Goal: Transaction & Acquisition: Purchase product/service

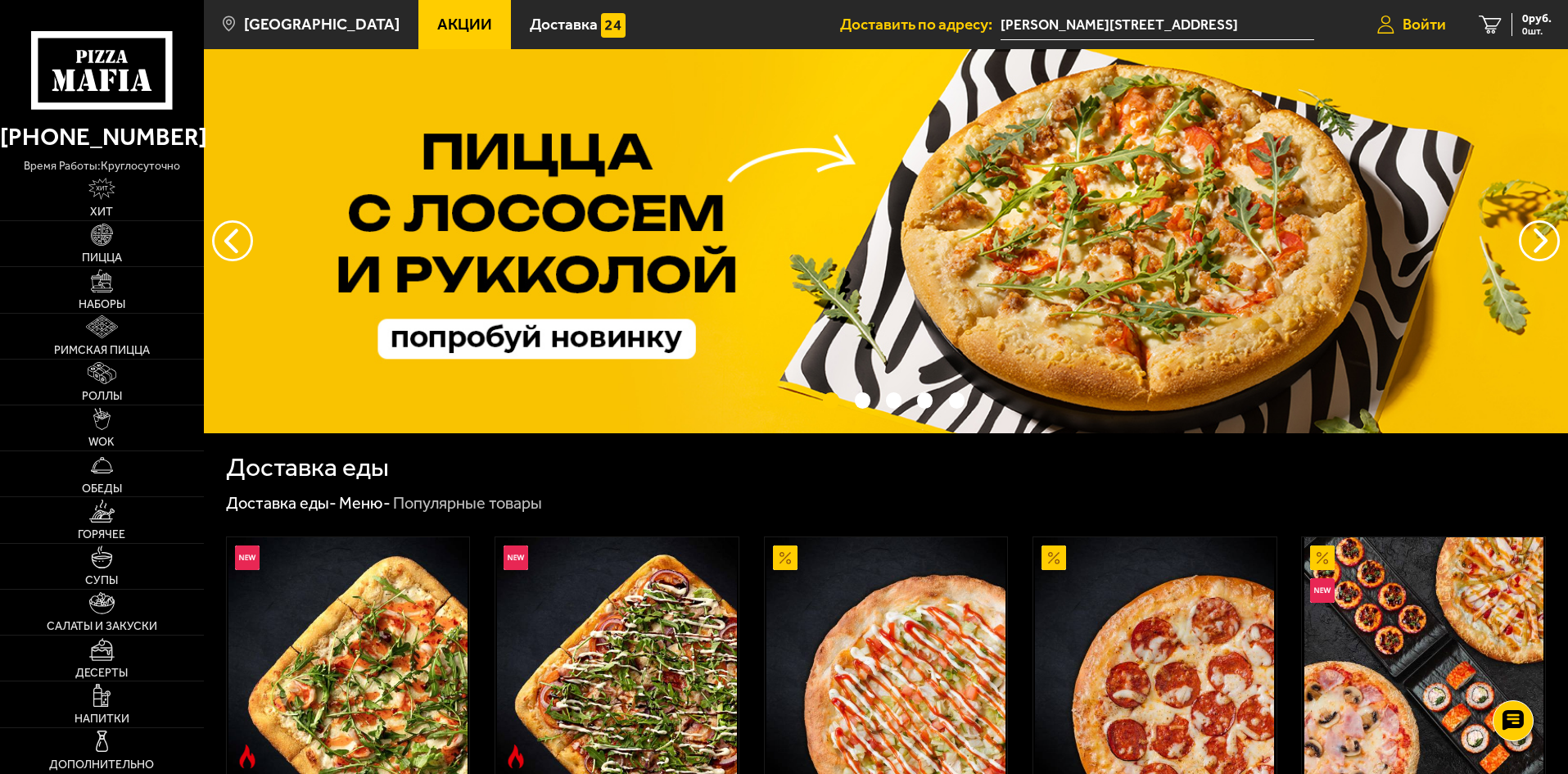
click at [1404, 27] on span "Войти" at bounding box center [1424, 23] width 44 height 15
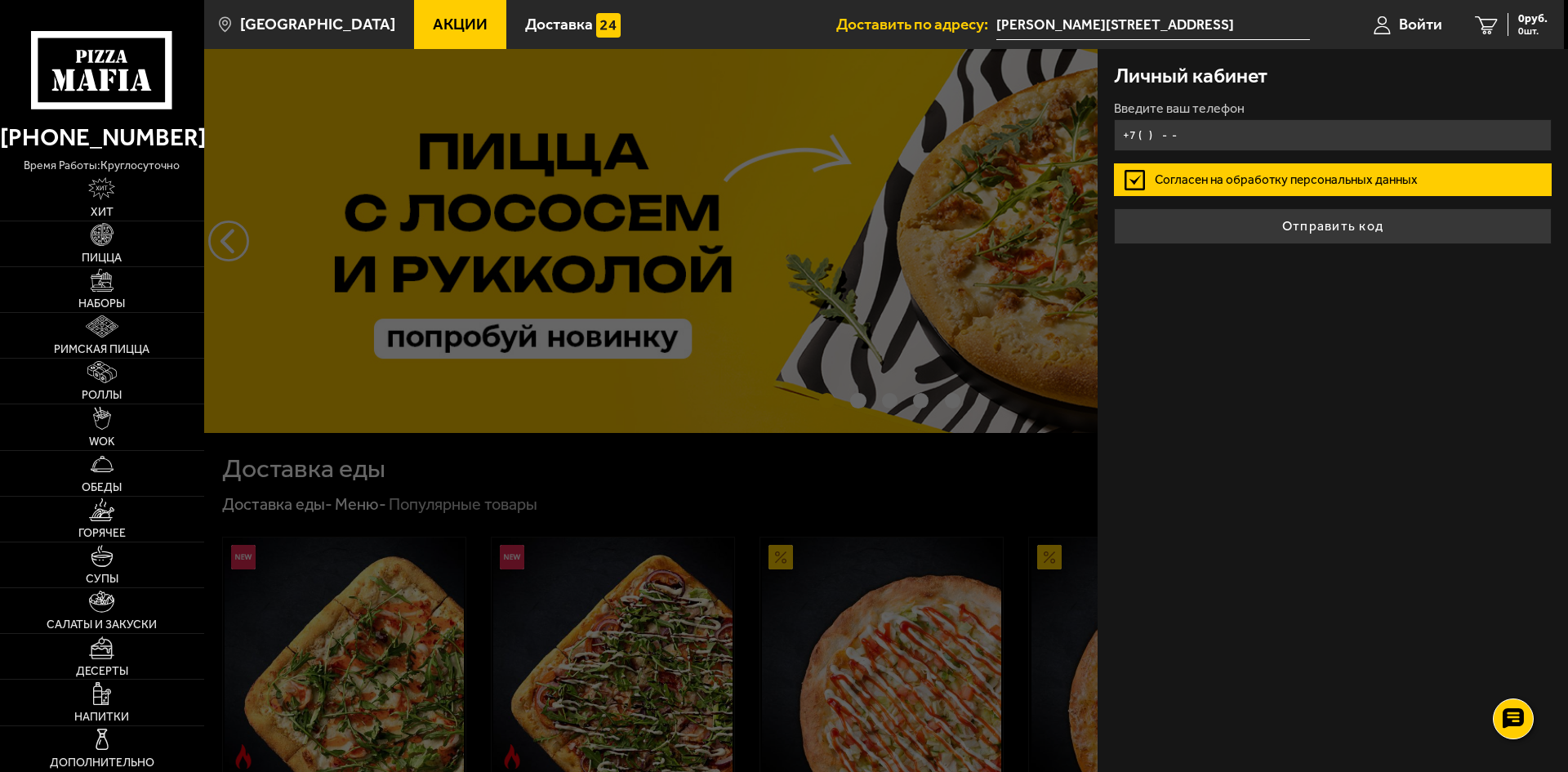
click at [1292, 122] on input "+7 ( ) - -" at bounding box center [1333, 135] width 438 height 32
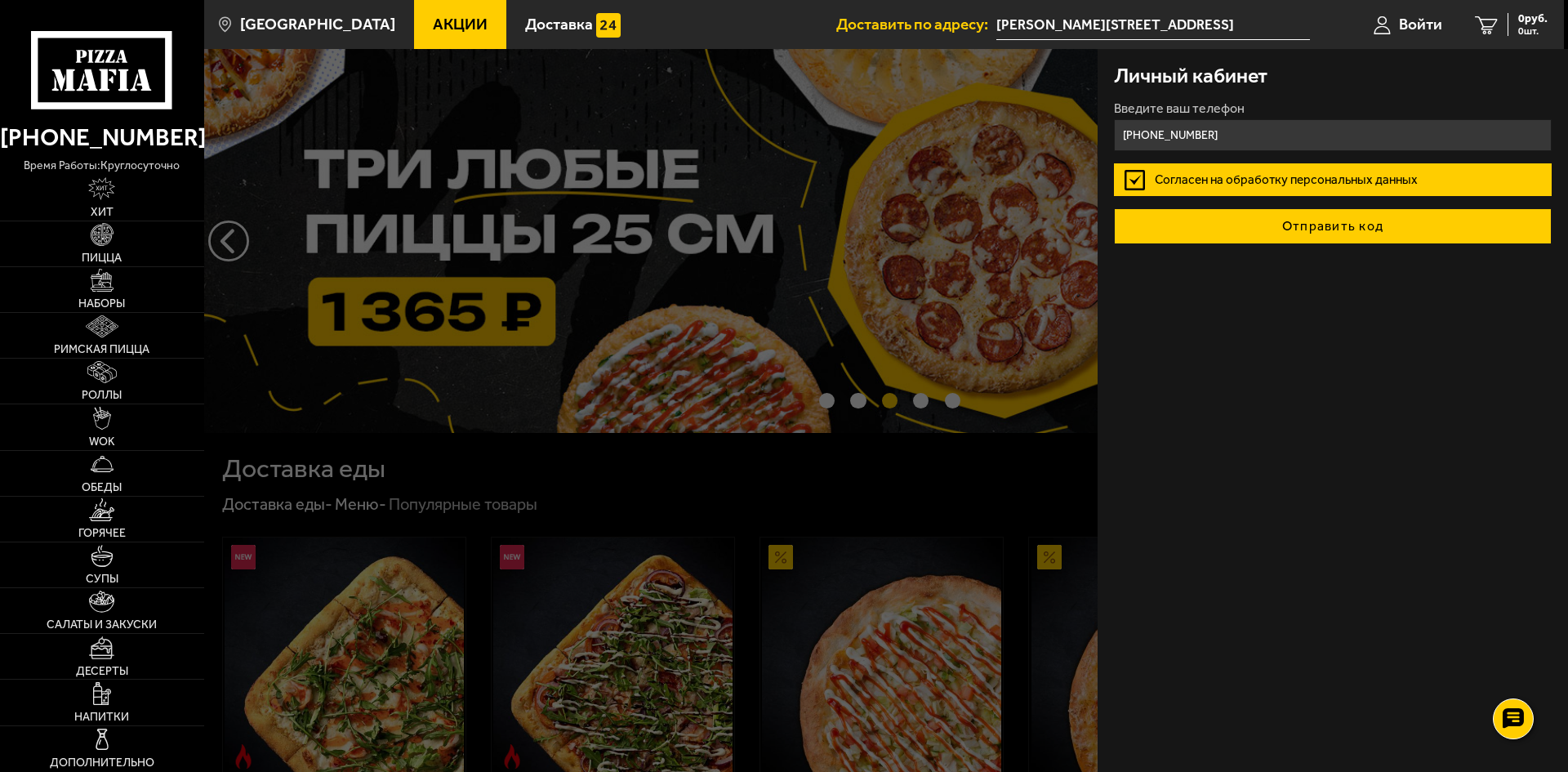
type input "[PHONE_NUMBER]"
click at [1361, 240] on button "Отправить код" at bounding box center [1333, 226] width 438 height 36
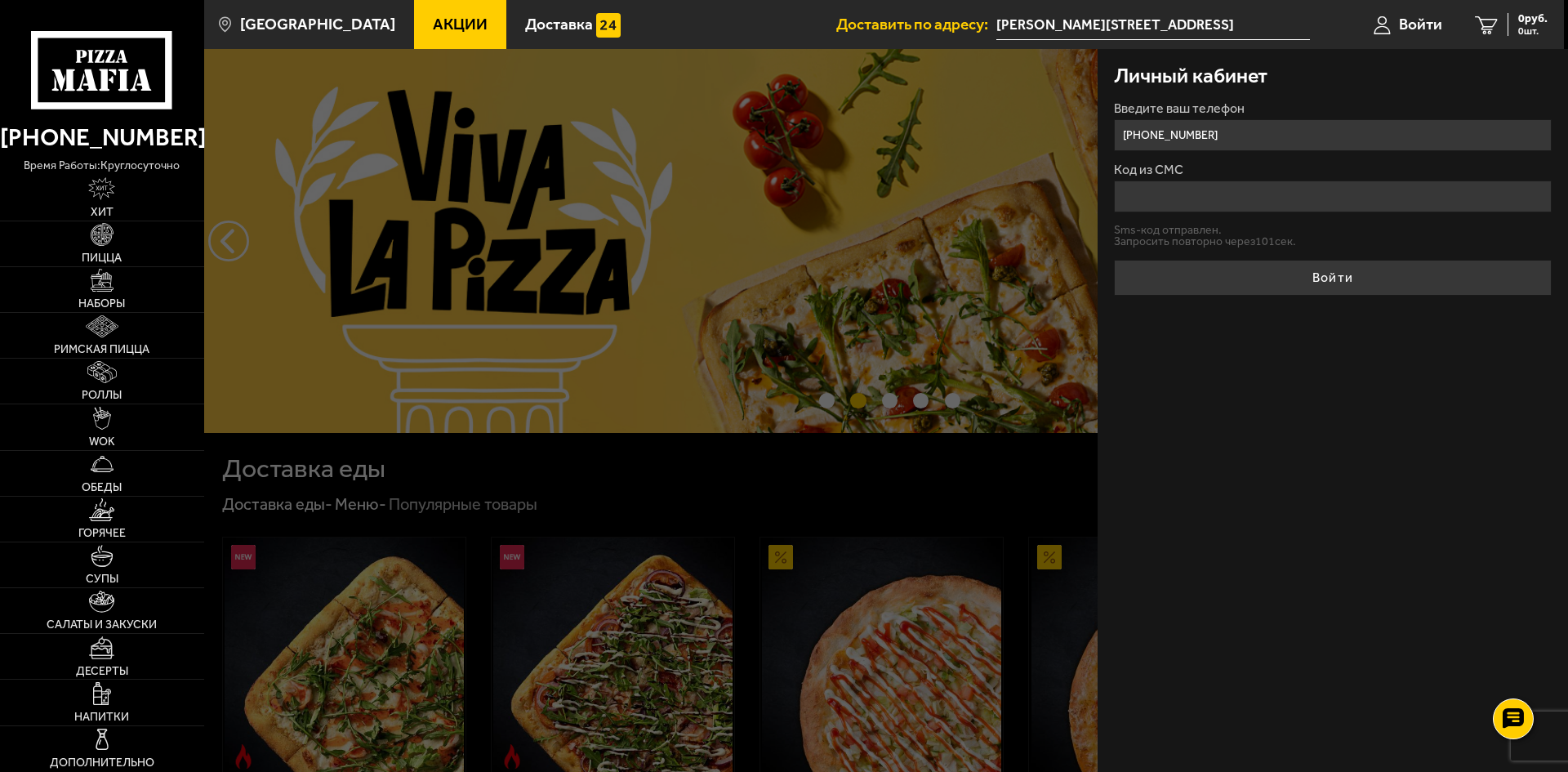
click at [1198, 194] on input "Код из СМС" at bounding box center [1333, 196] width 438 height 32
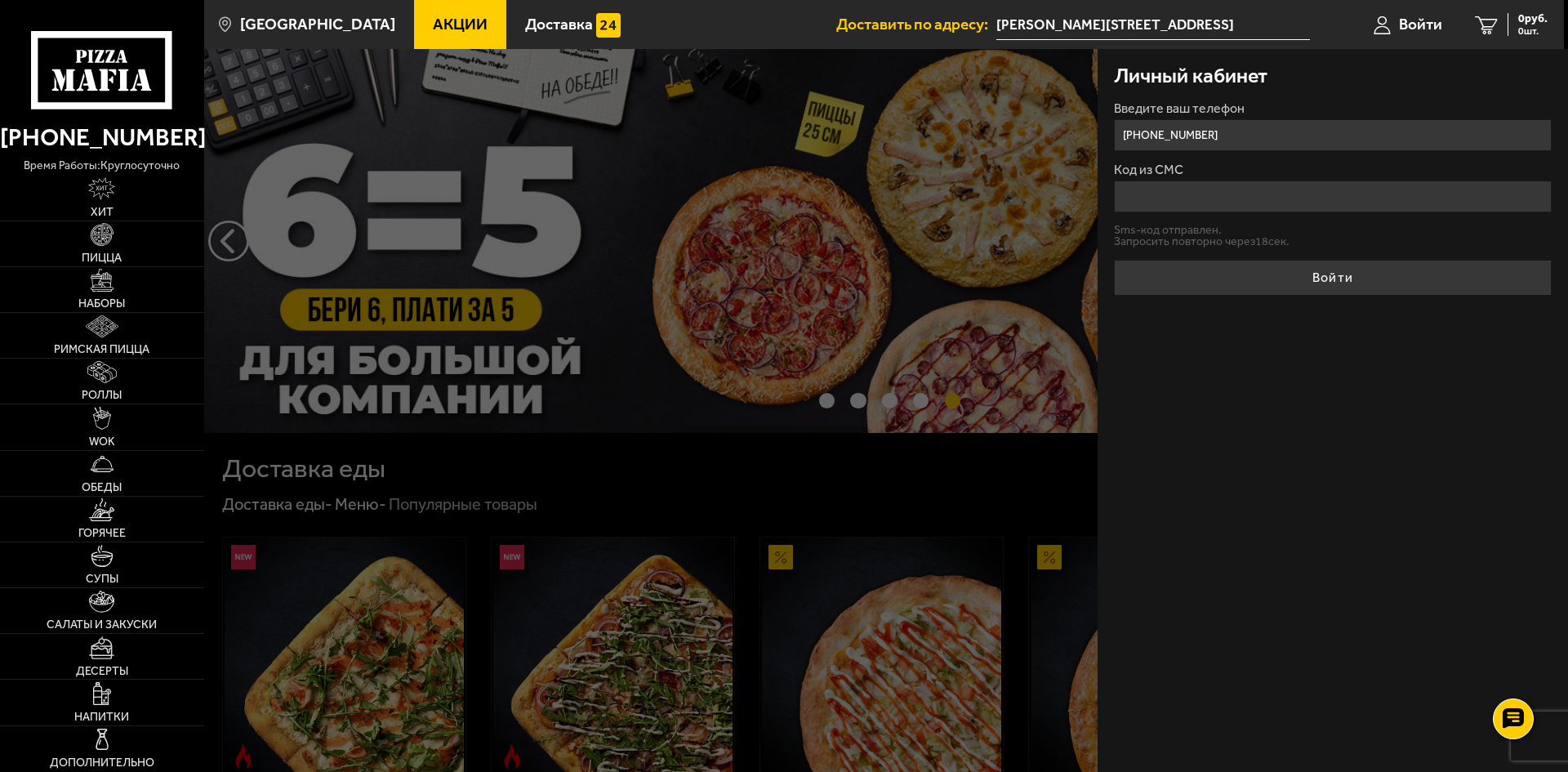
click at [715, 352] on div at bounding box center [988, 435] width 1568 height 772
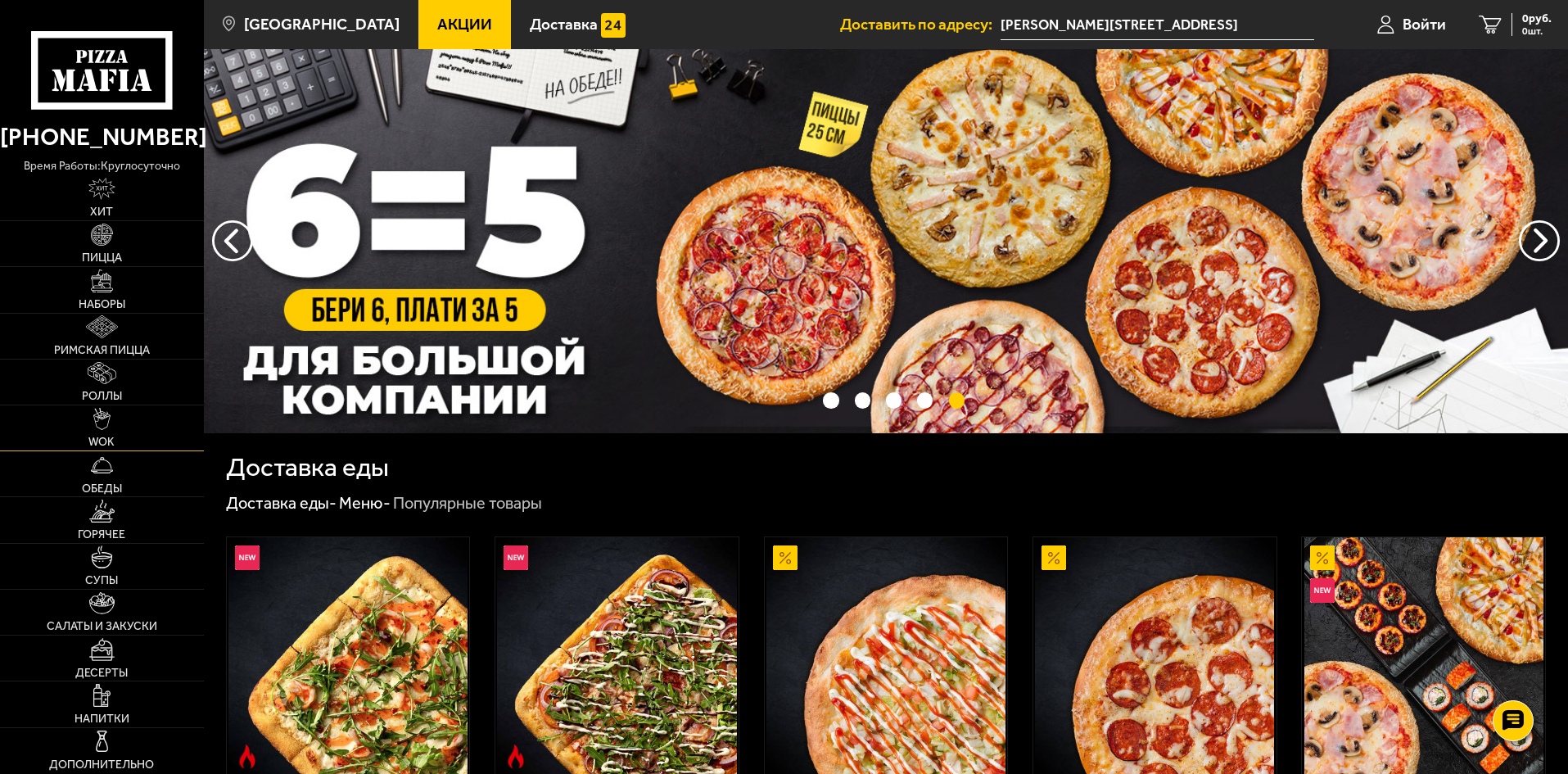
click at [94, 423] on img at bounding box center [102, 420] width 18 height 23
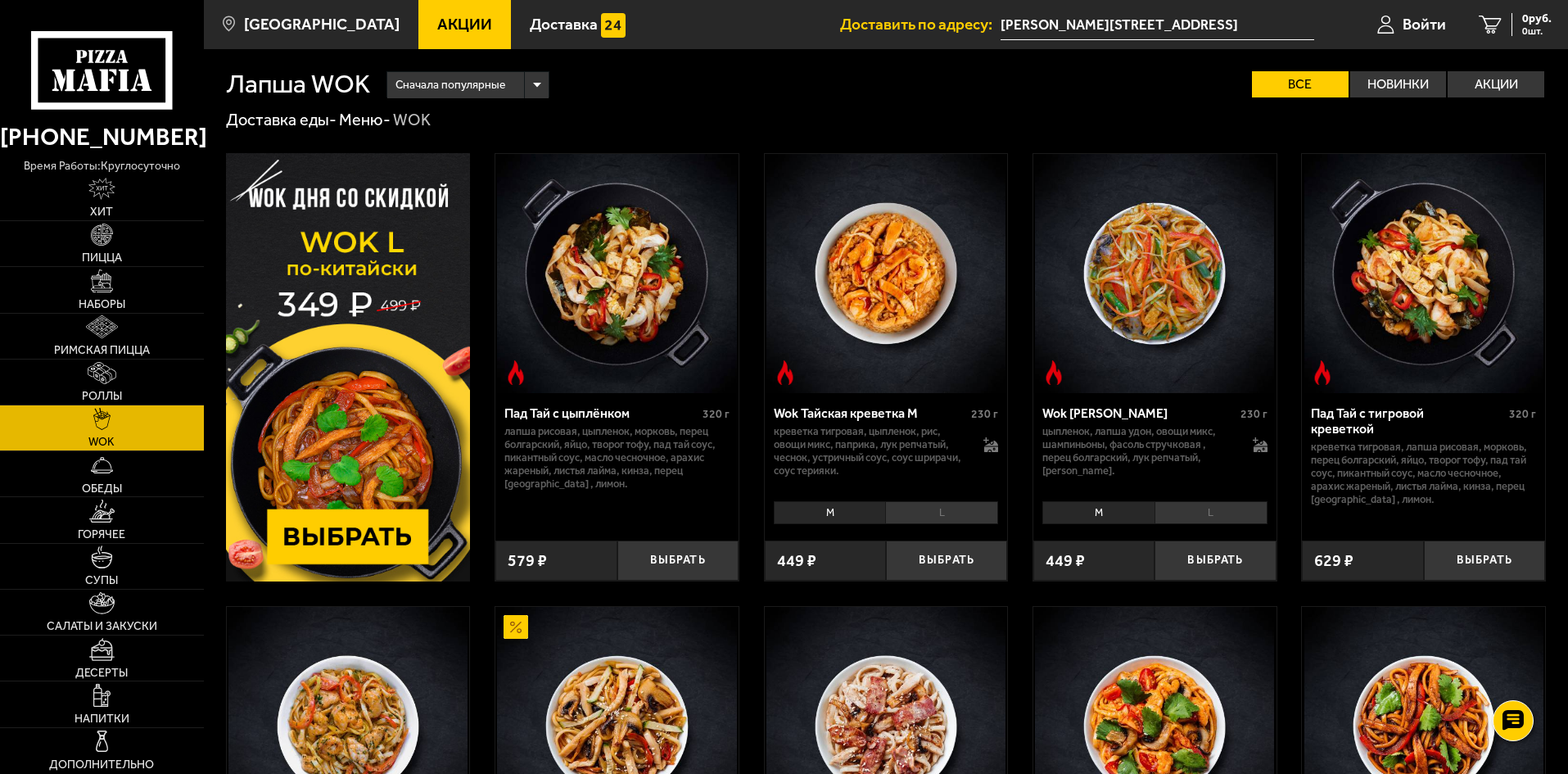
click at [350, 367] on img at bounding box center [348, 367] width 245 height 429
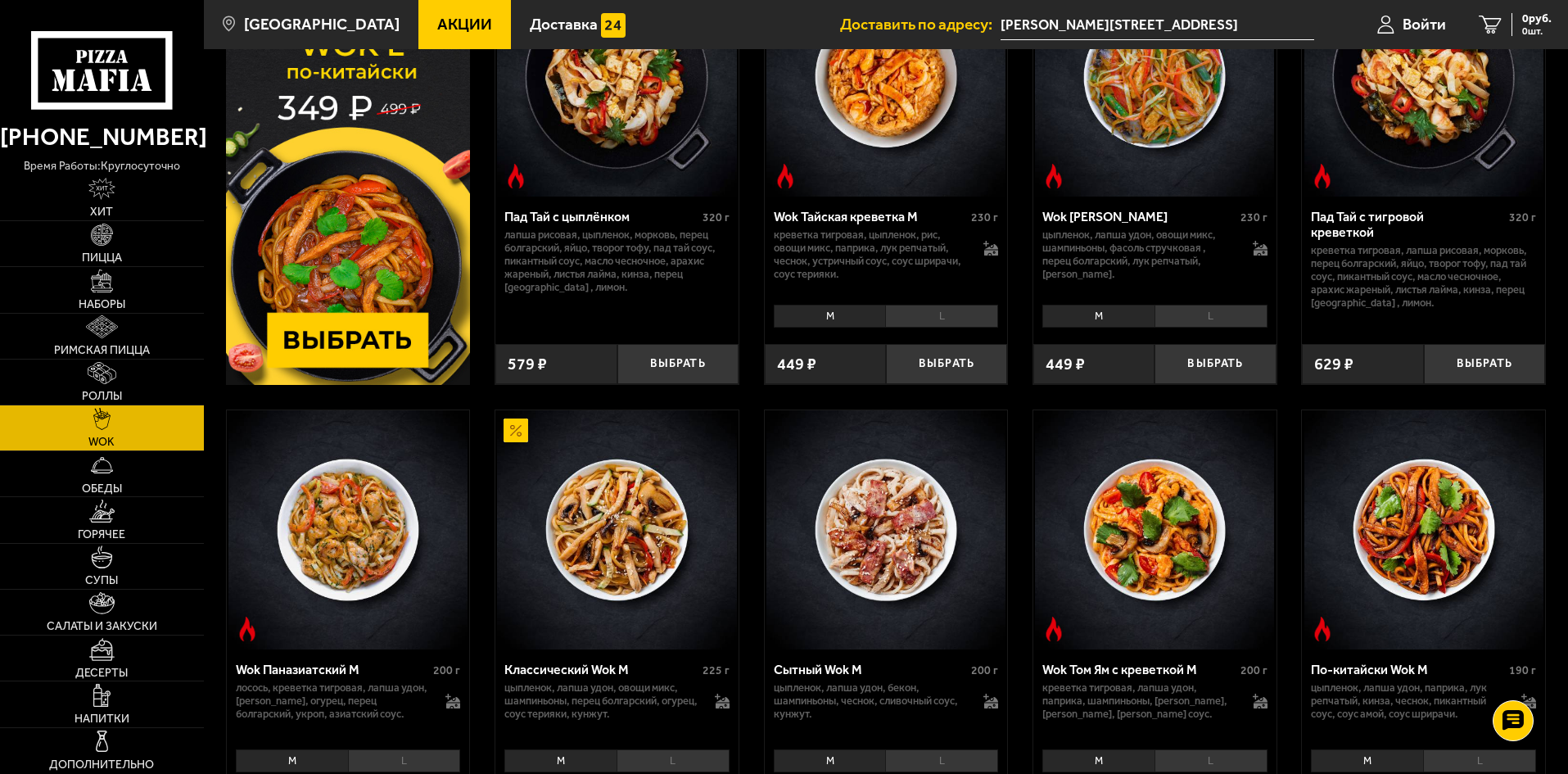
scroll to position [409, 0]
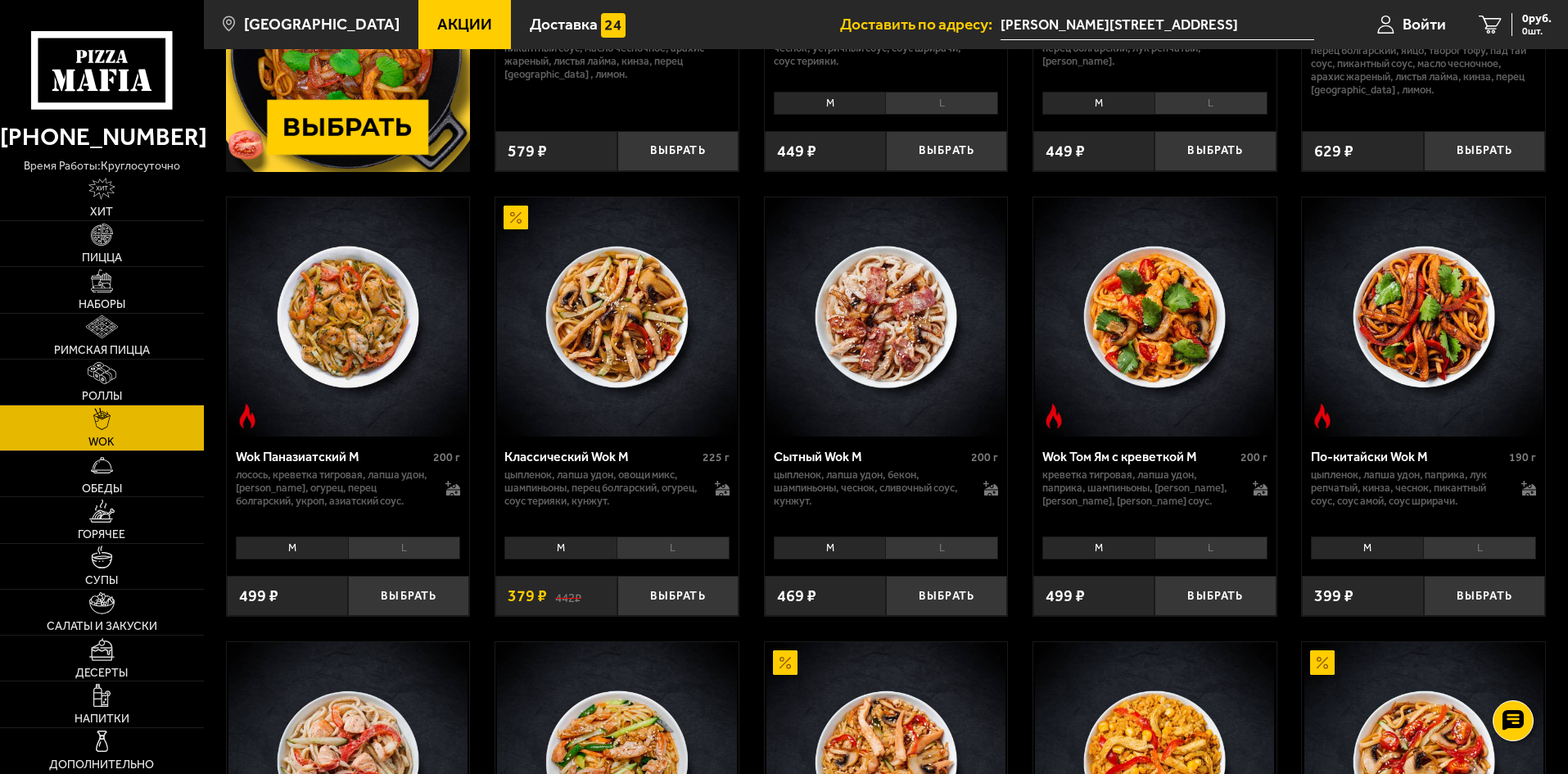
click at [1386, 552] on li "M" at bounding box center [1367, 548] width 112 height 23
click at [1476, 552] on li "L" at bounding box center [1479, 548] width 113 height 23
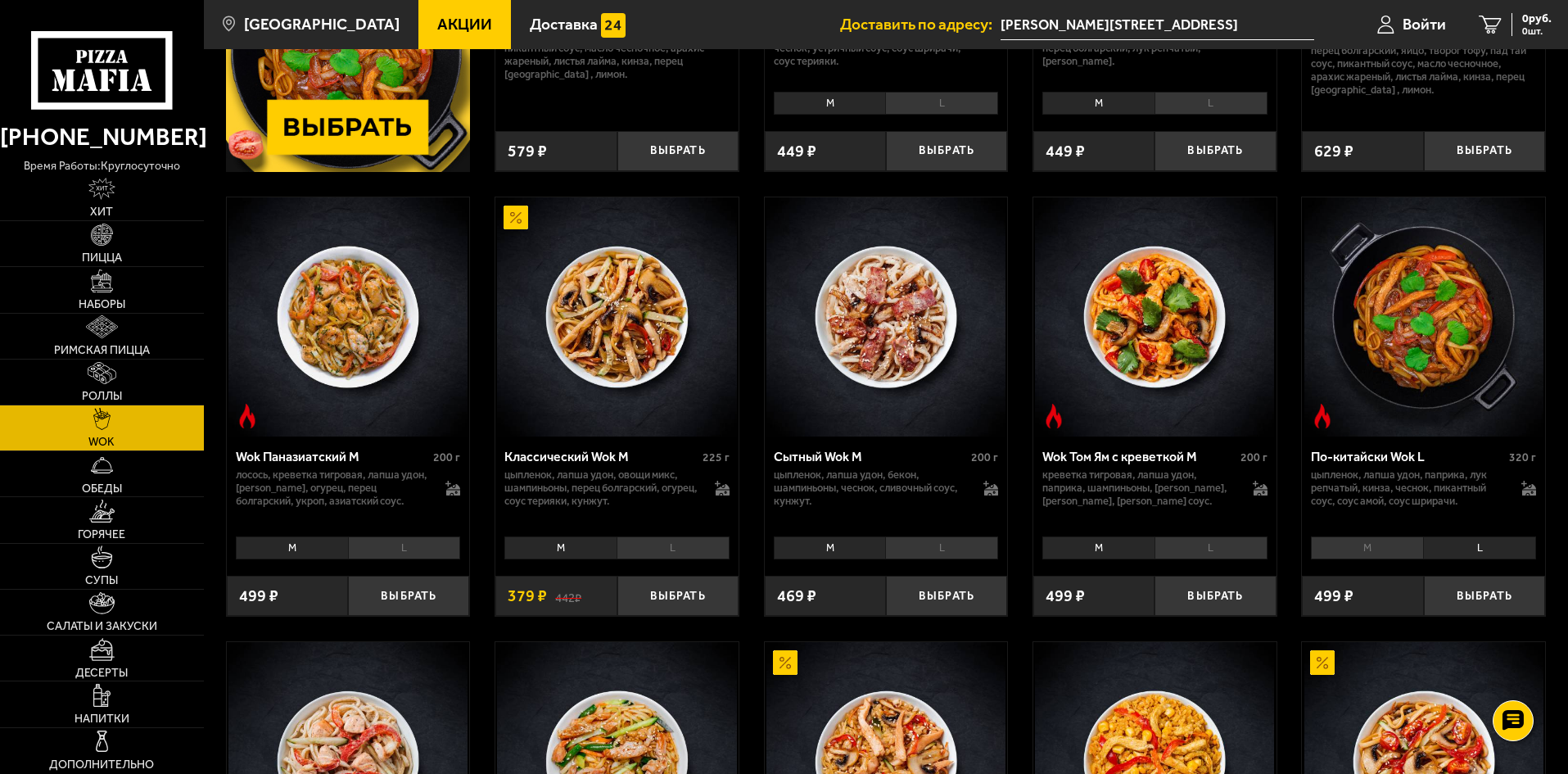
click at [1402, 544] on li "M" at bounding box center [1367, 548] width 112 height 23
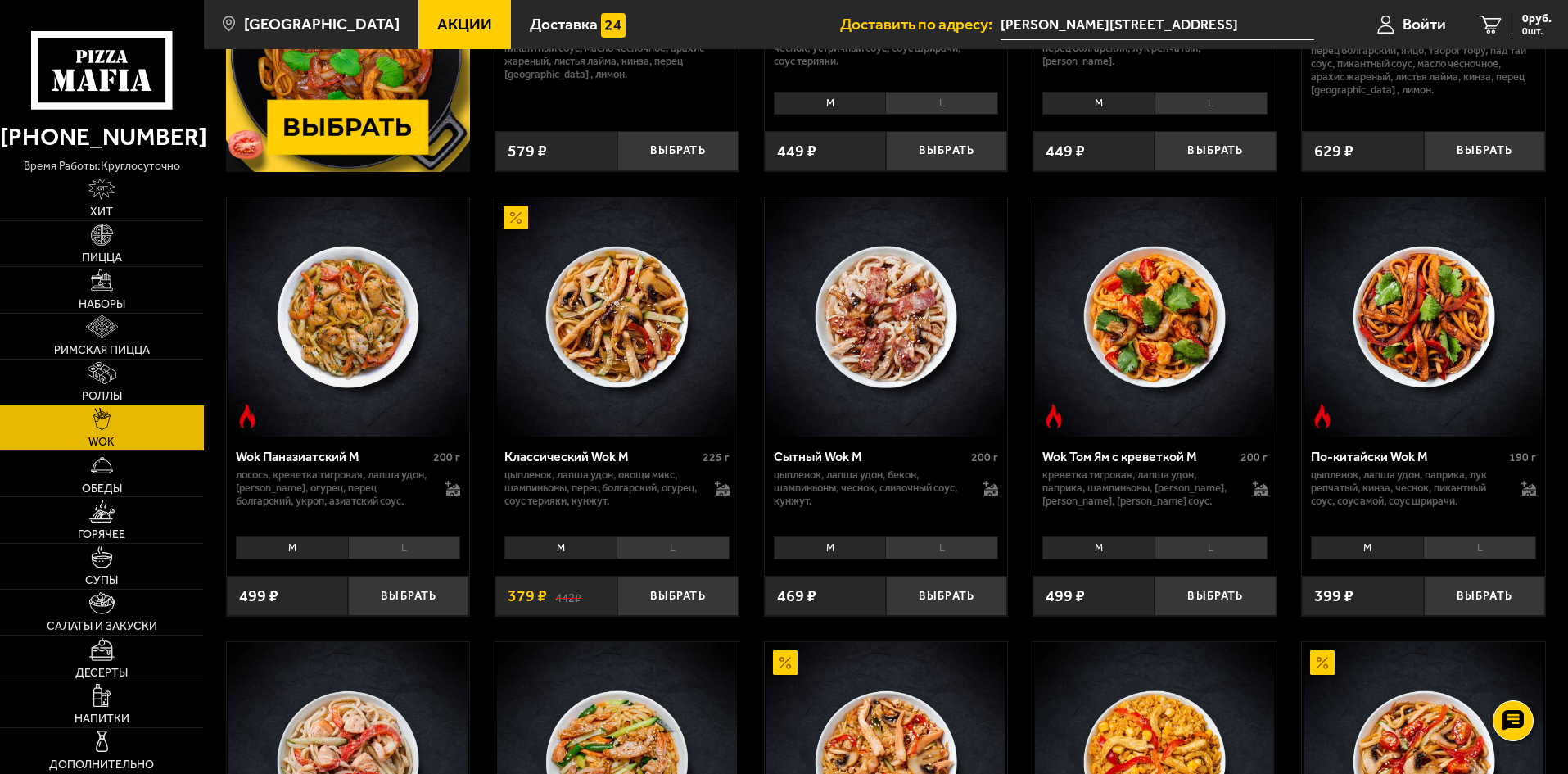
click at [1458, 544] on li "L" at bounding box center [1479, 548] width 113 height 23
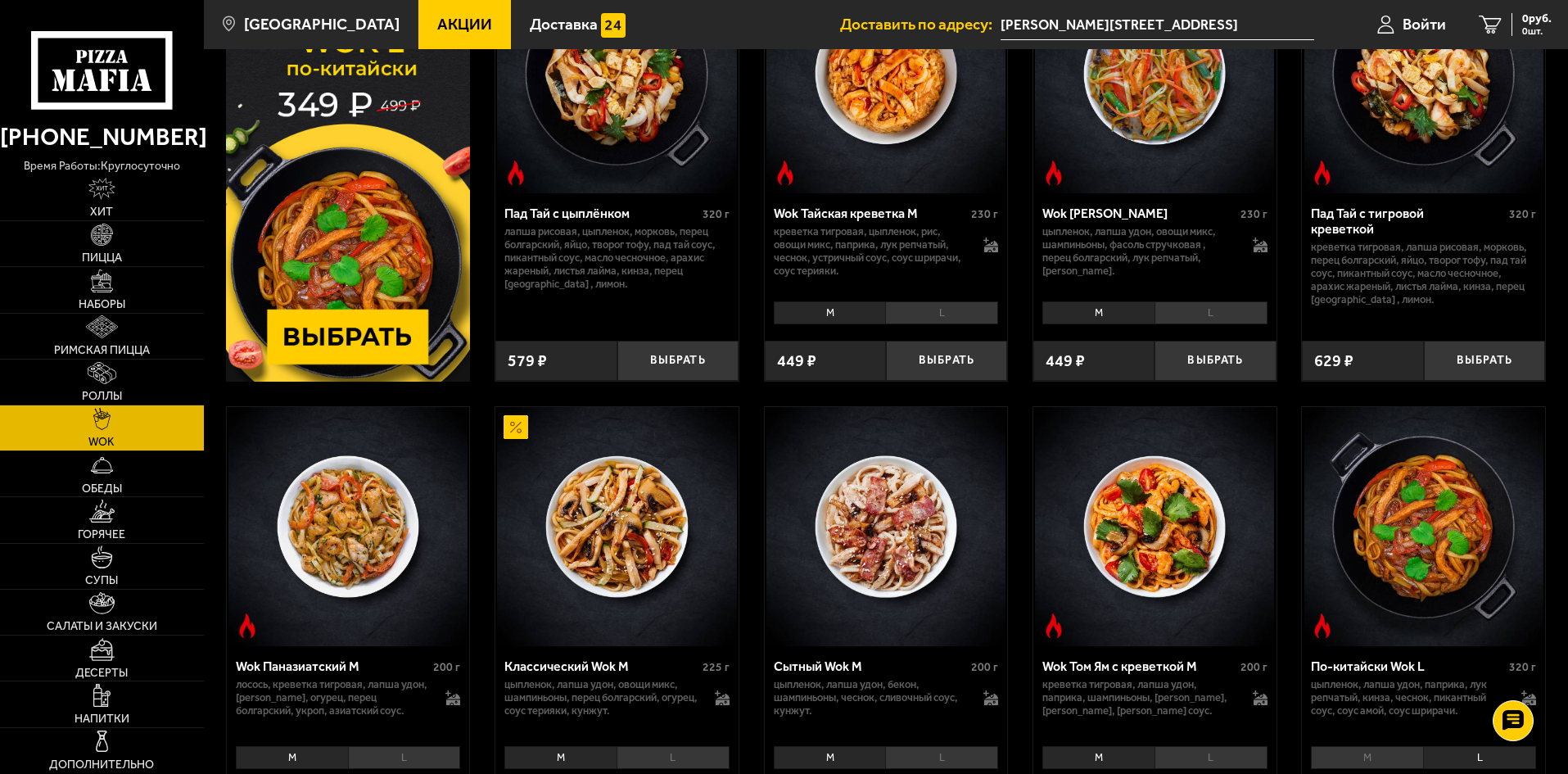
scroll to position [0, 0]
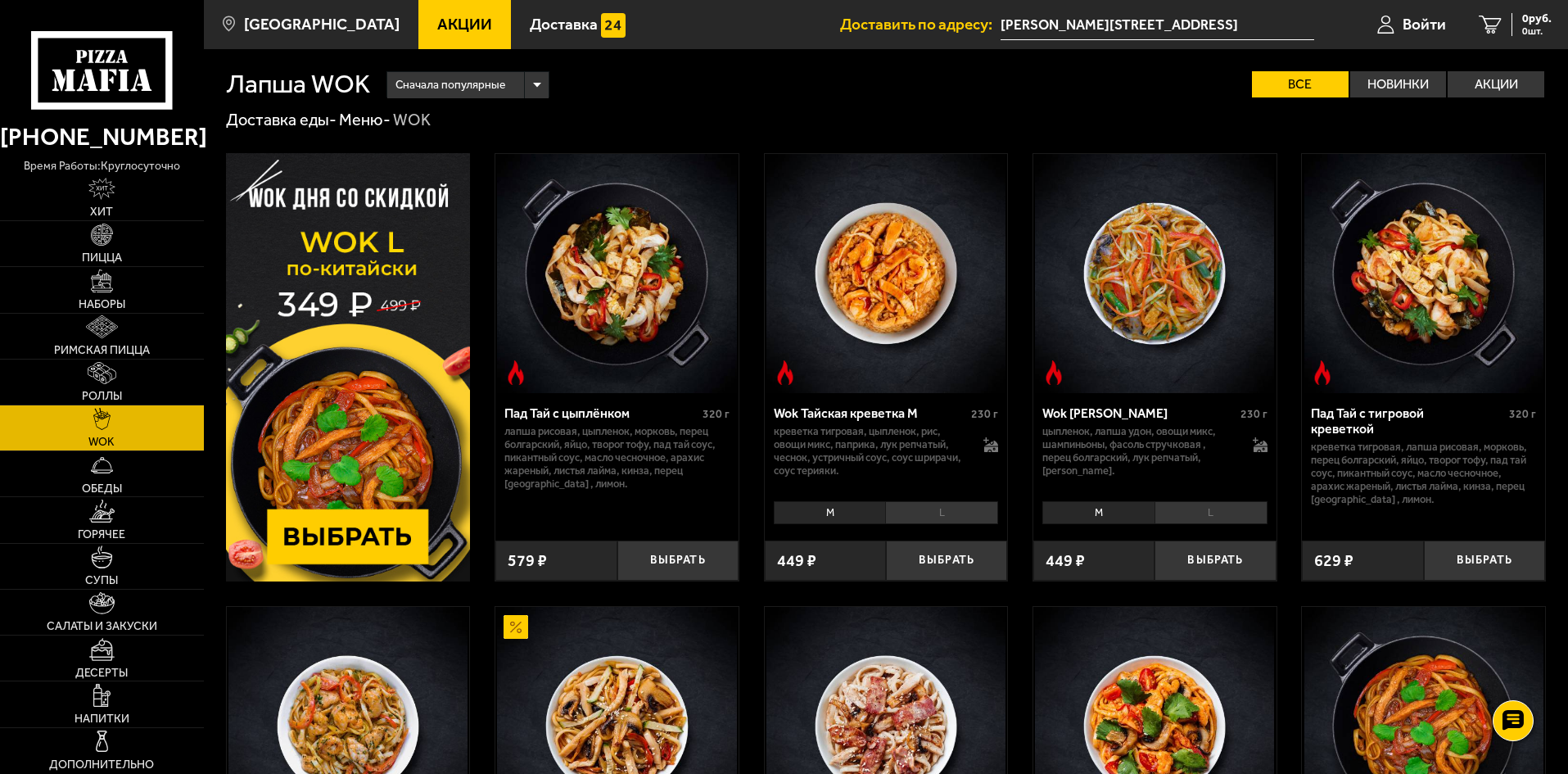
click at [320, 531] on img at bounding box center [348, 367] width 245 height 429
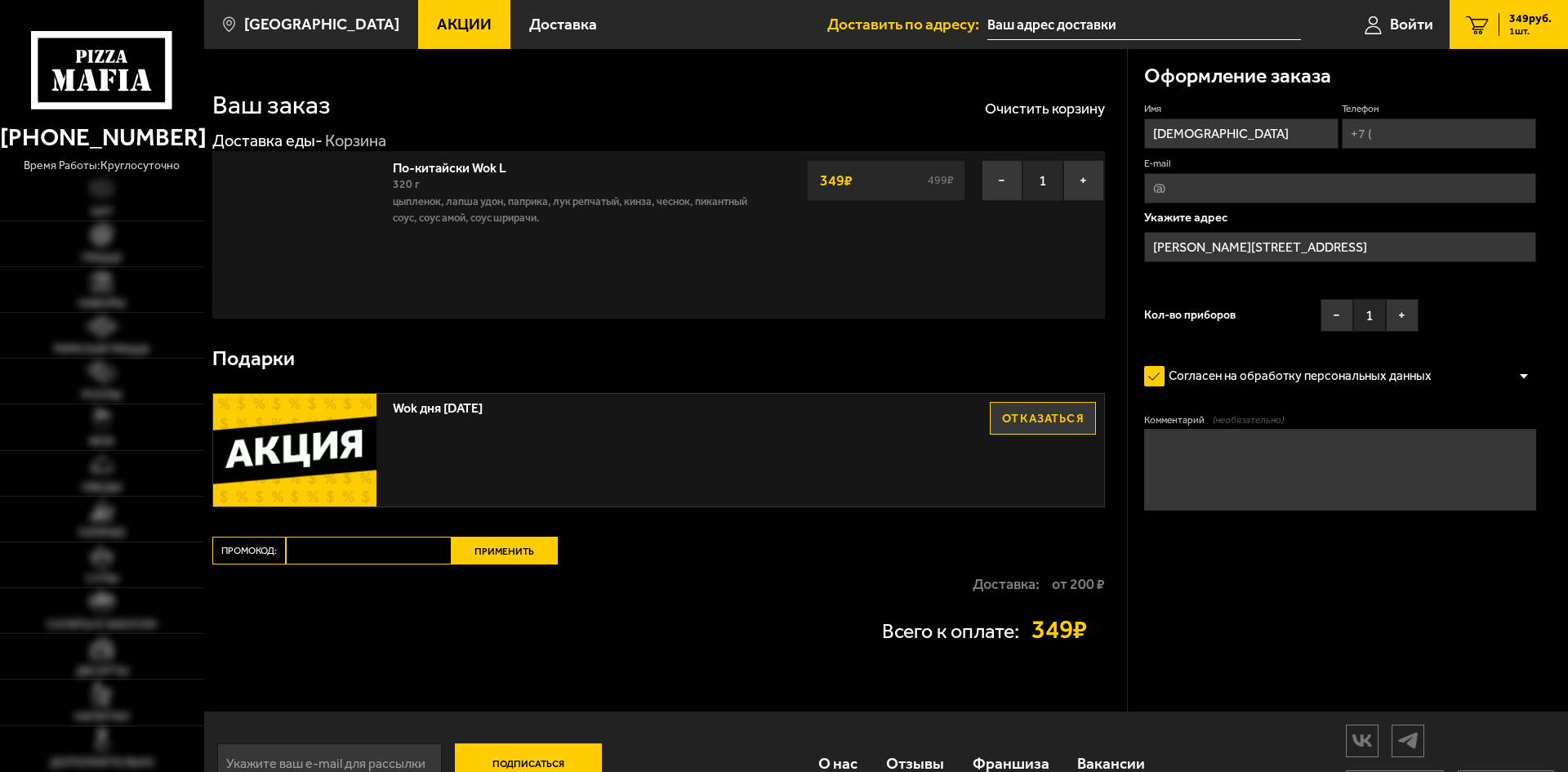
type input "[PERSON_NAME][STREET_ADDRESS]"
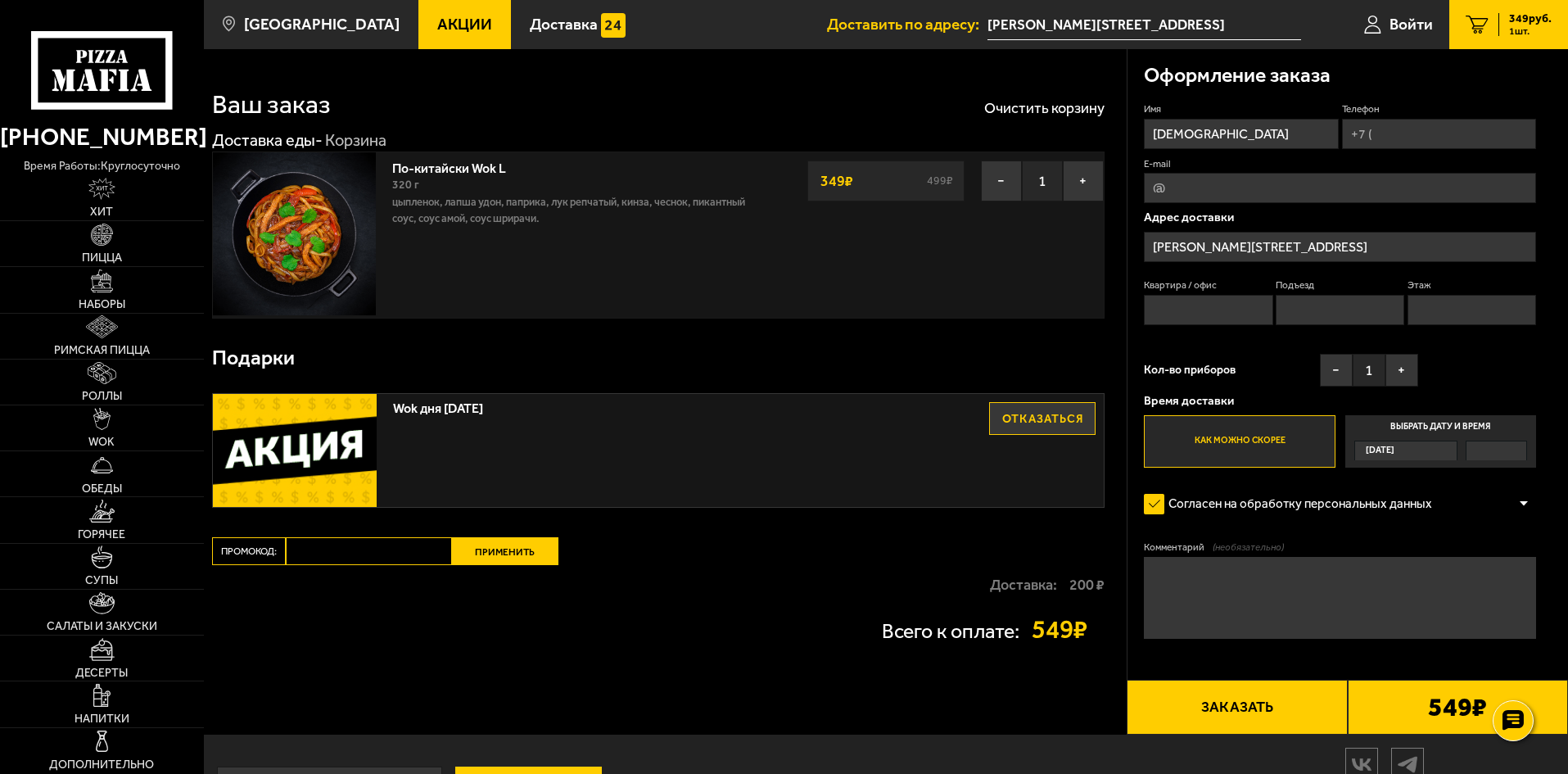
click at [90, 92] on icon at bounding box center [101, 69] width 141 height 77
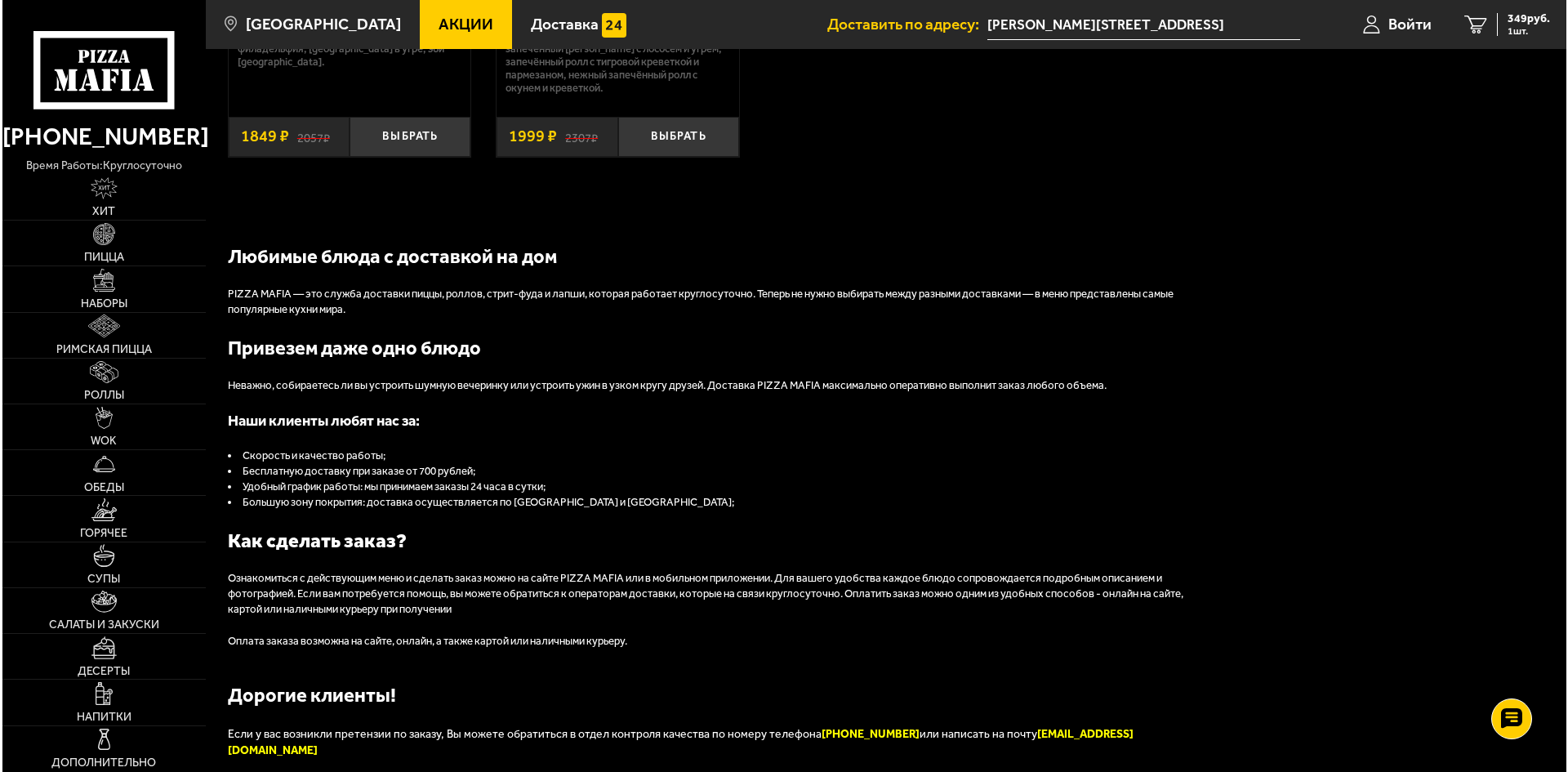
scroll to position [1732, 0]
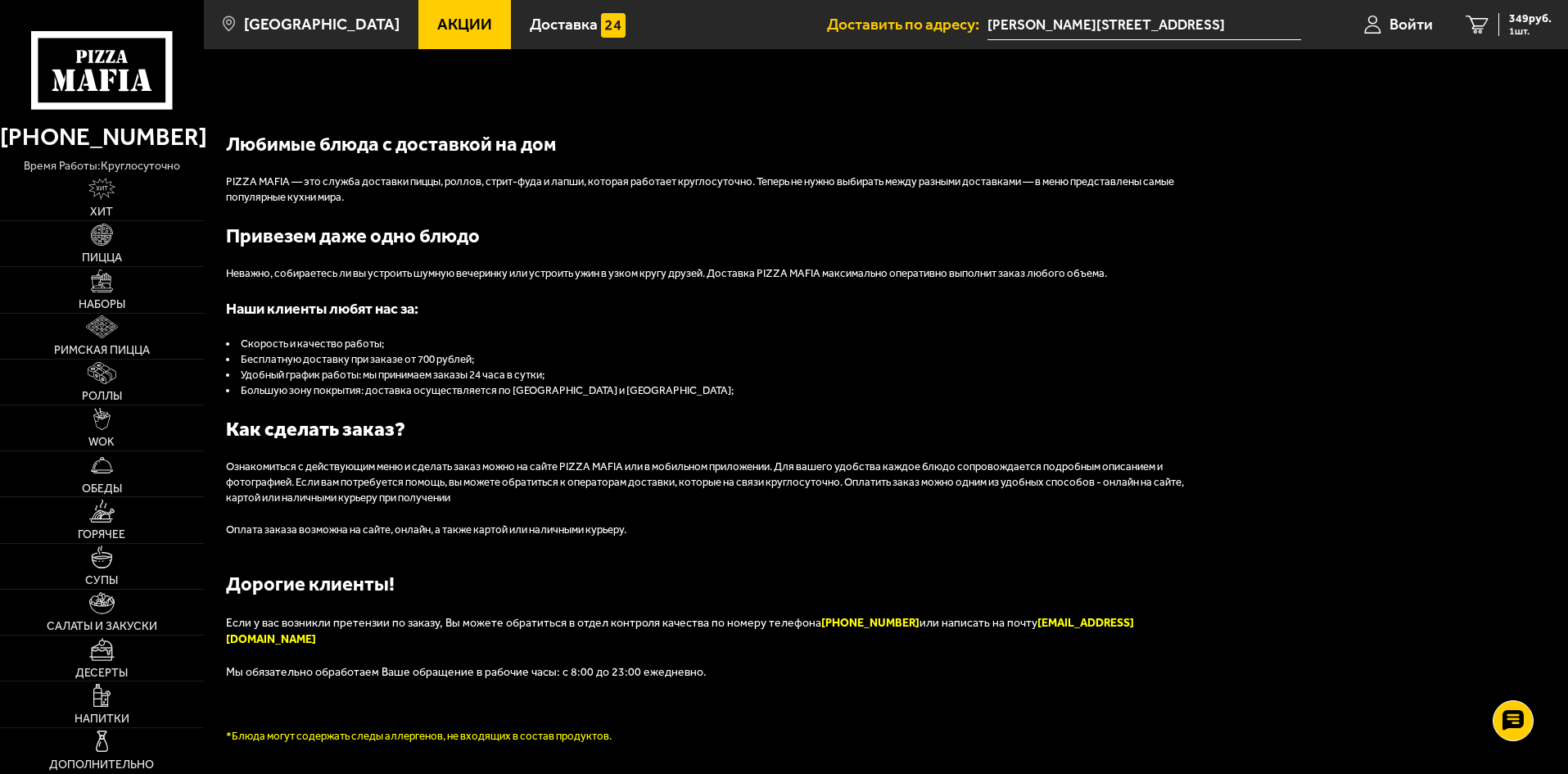
click at [1504, 697] on div "Пицца Мафия клиентская поддержка Чат на сайте" at bounding box center [1513, 721] width 49 height 49
click at [1427, 16] on span "Войти" at bounding box center [1411, 23] width 44 height 15
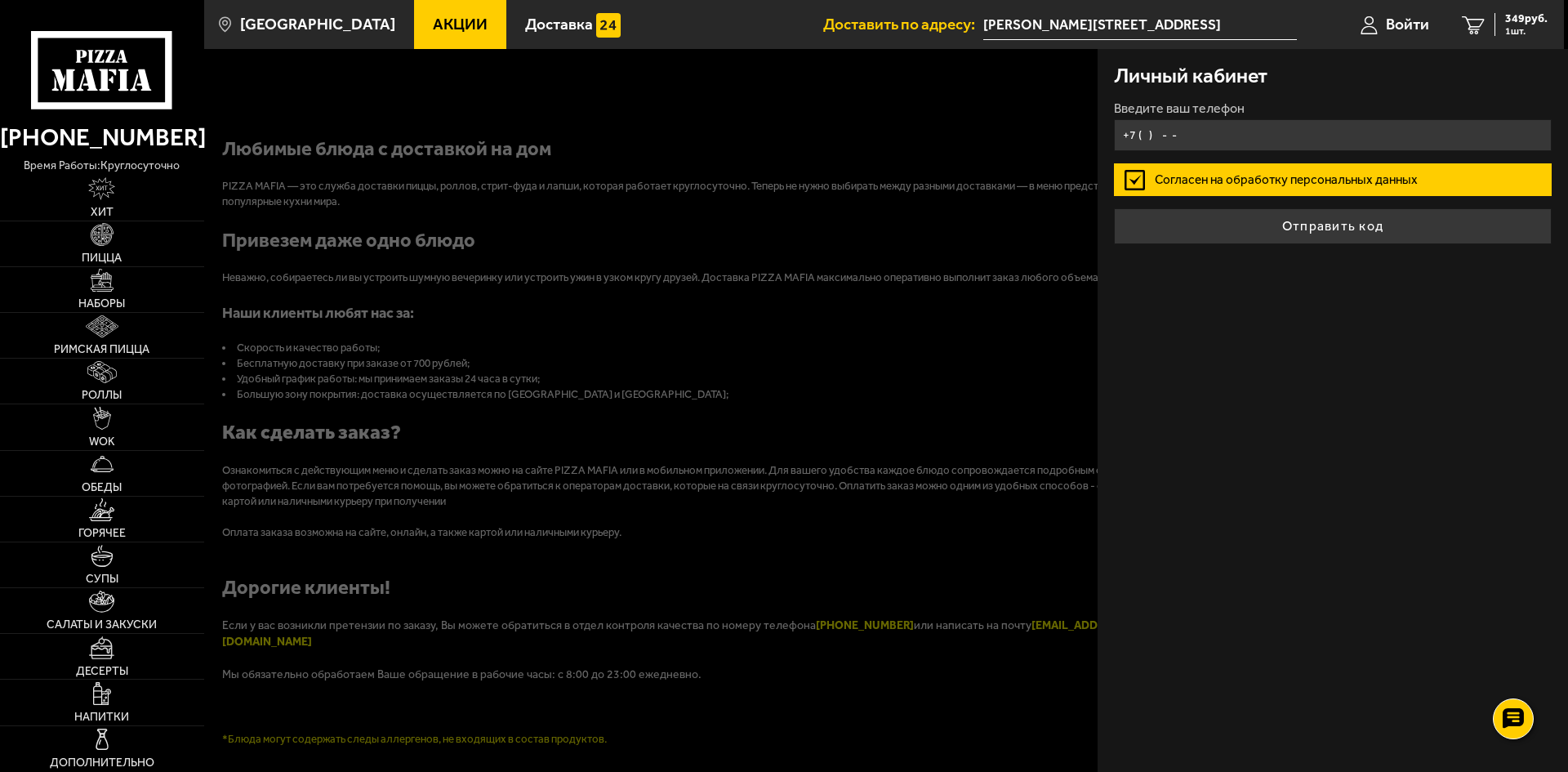
click at [1146, 138] on input "+7 ( ) - -" at bounding box center [1333, 135] width 438 height 32
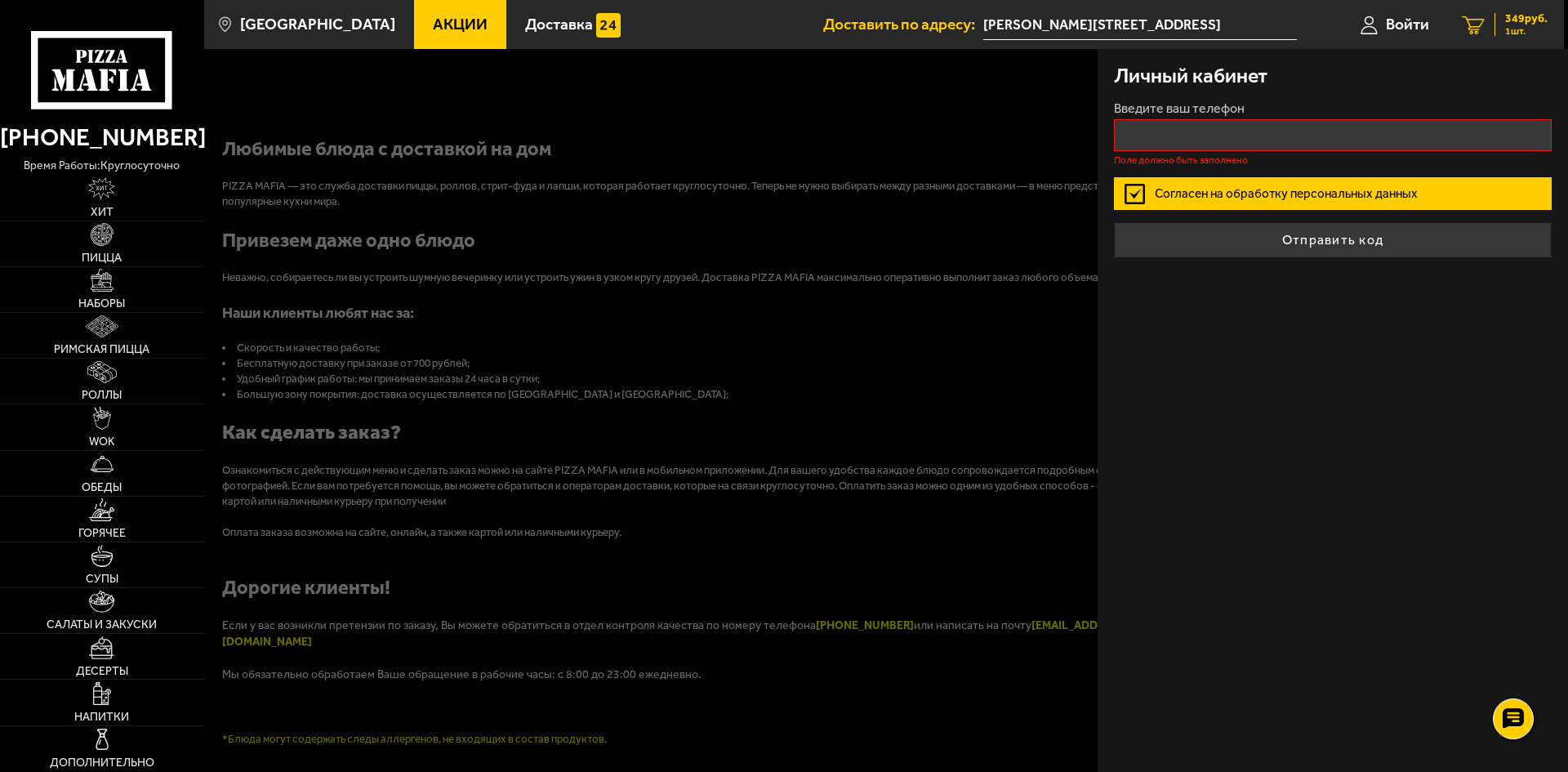
type input "+7 ( ) - -"
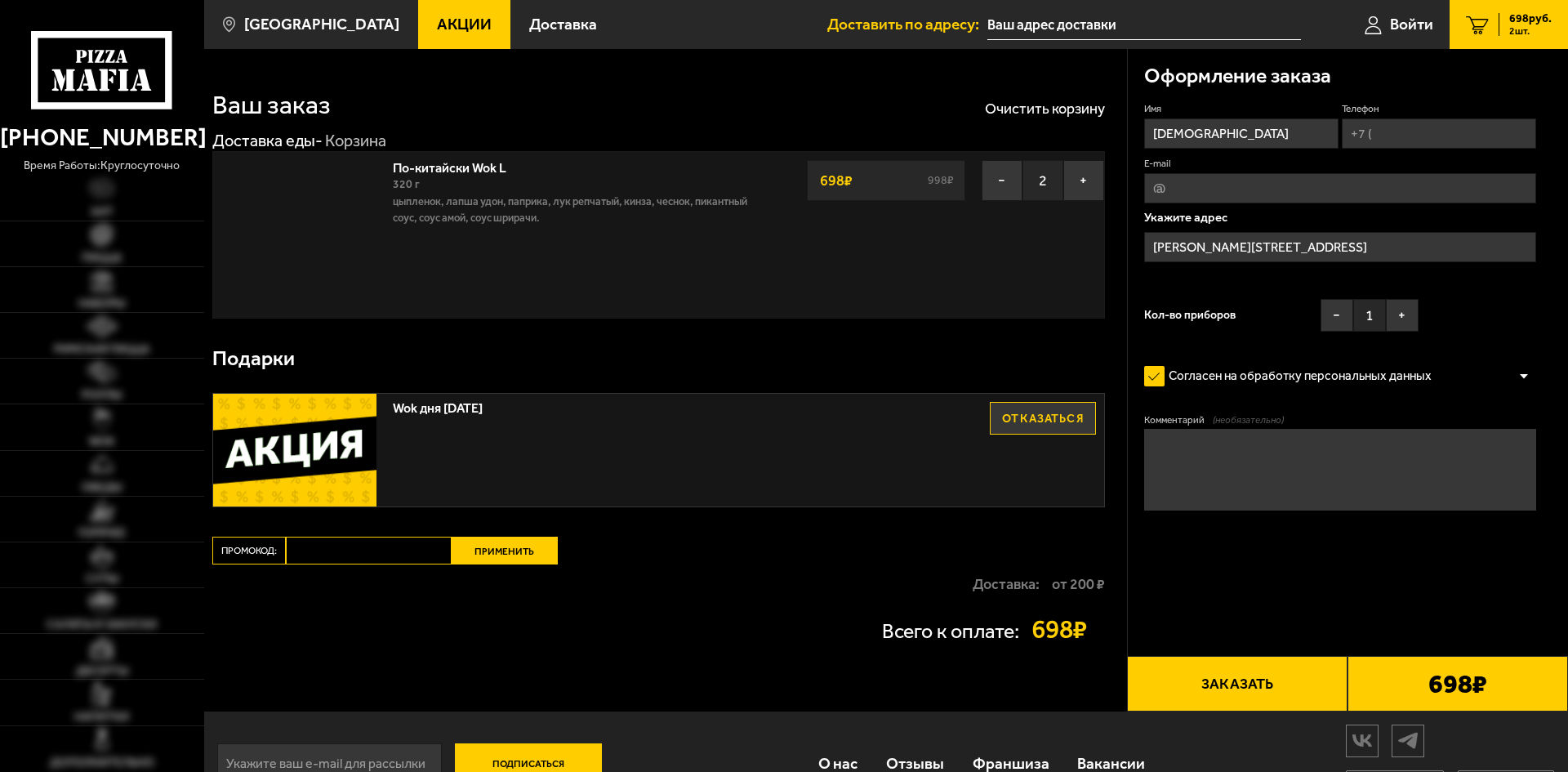
type input "[PERSON_NAME][STREET_ADDRESS]"
